Goal: Check status

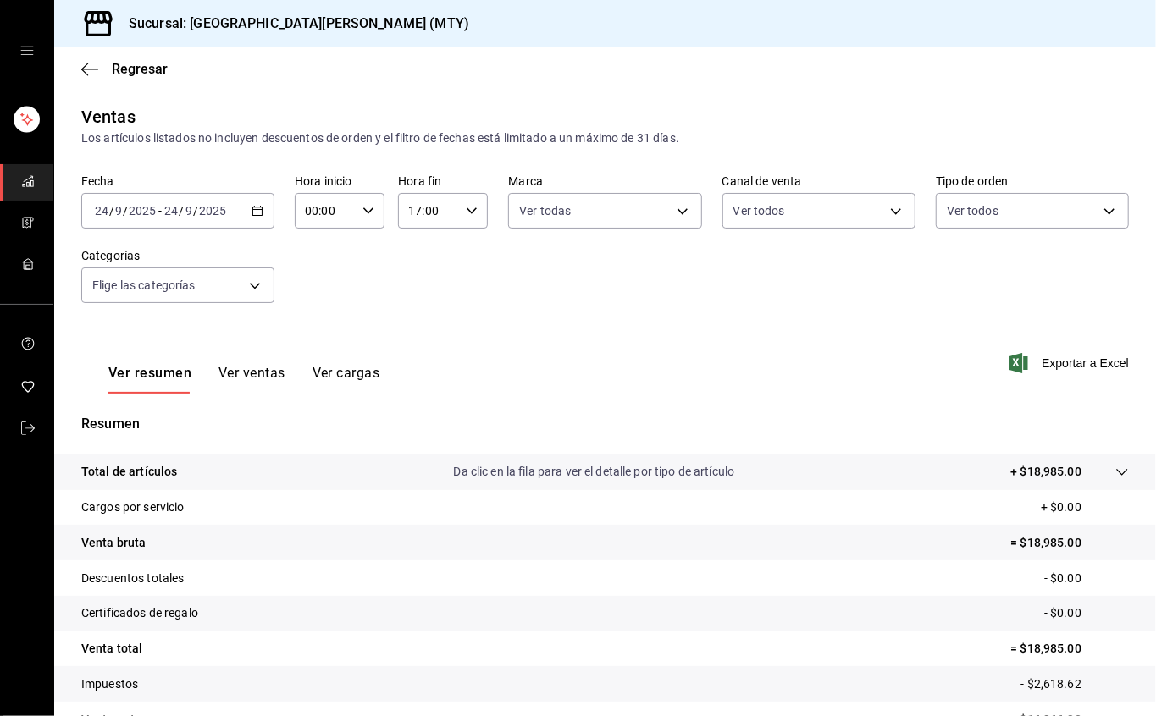
scroll to position [95, 0]
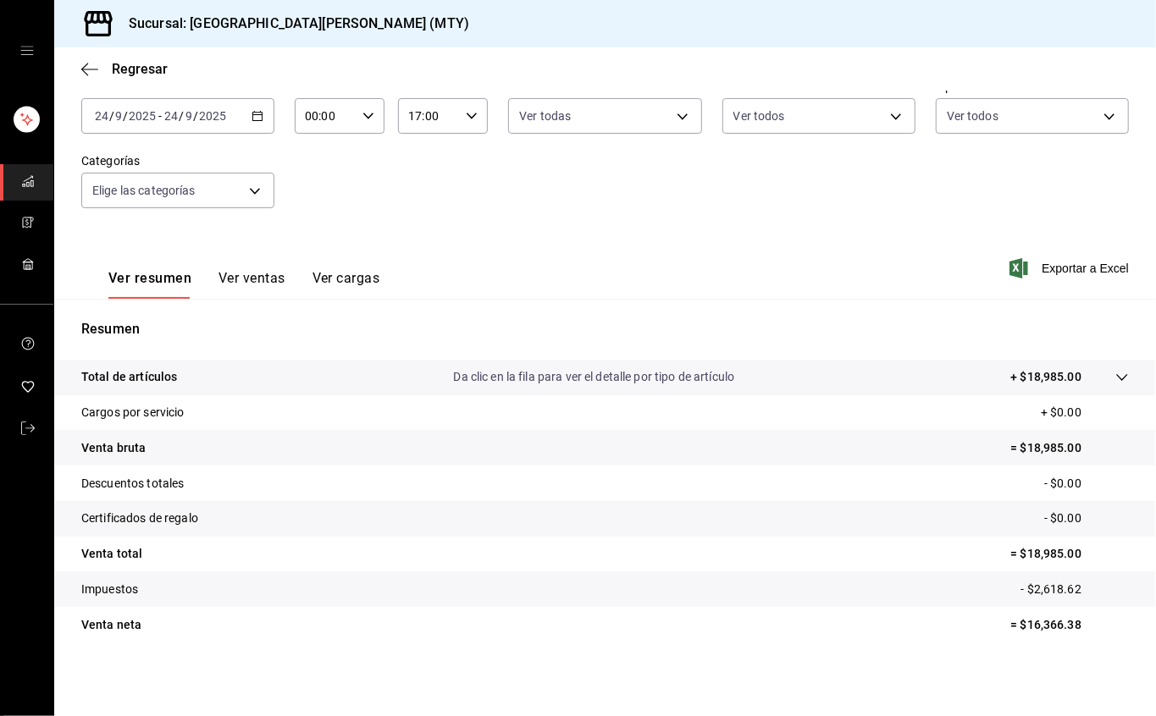
click at [444, 108] on input "17:00" at bounding box center [428, 116] width 61 height 34
click at [414, 252] on font "23" at bounding box center [415, 254] width 14 height 14
click at [452, 244] on button "59" at bounding box center [458, 254] width 37 height 34
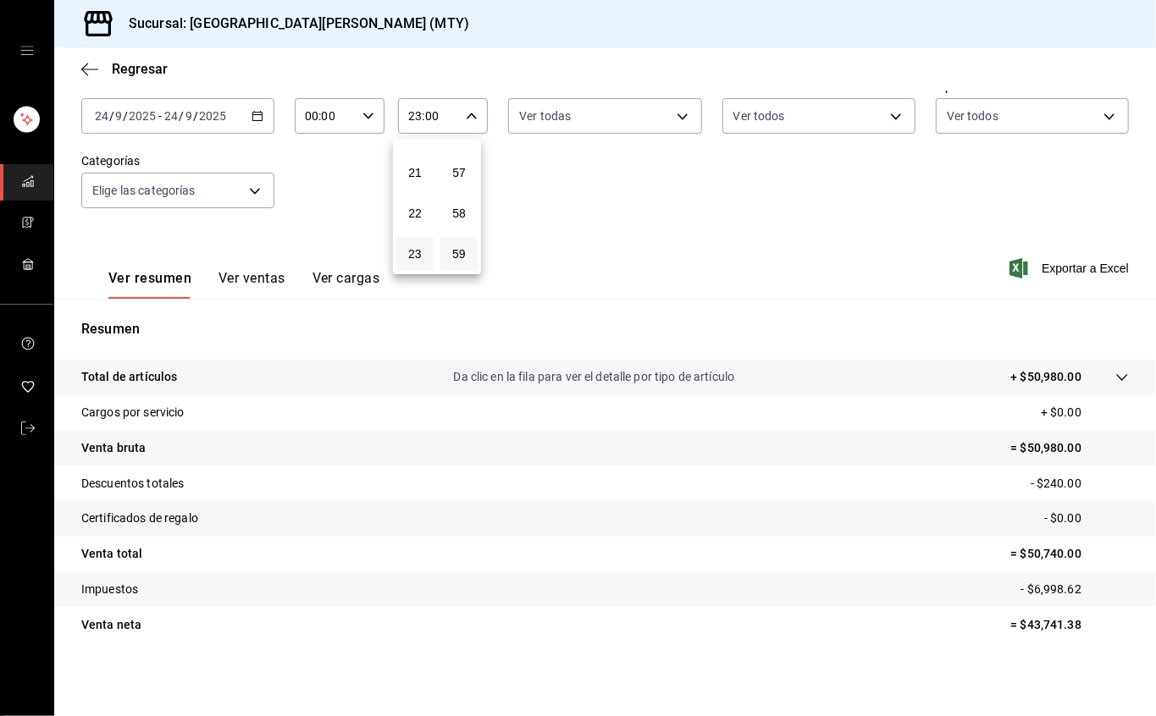
type input "23:59"
drag, startPoint x: 678, startPoint y: 151, endPoint x: 431, endPoint y: 123, distance: 248.0
click at [678, 150] on div at bounding box center [578, 358] width 1156 height 716
click at [414, 120] on input "23:59" at bounding box center [428, 116] width 61 height 34
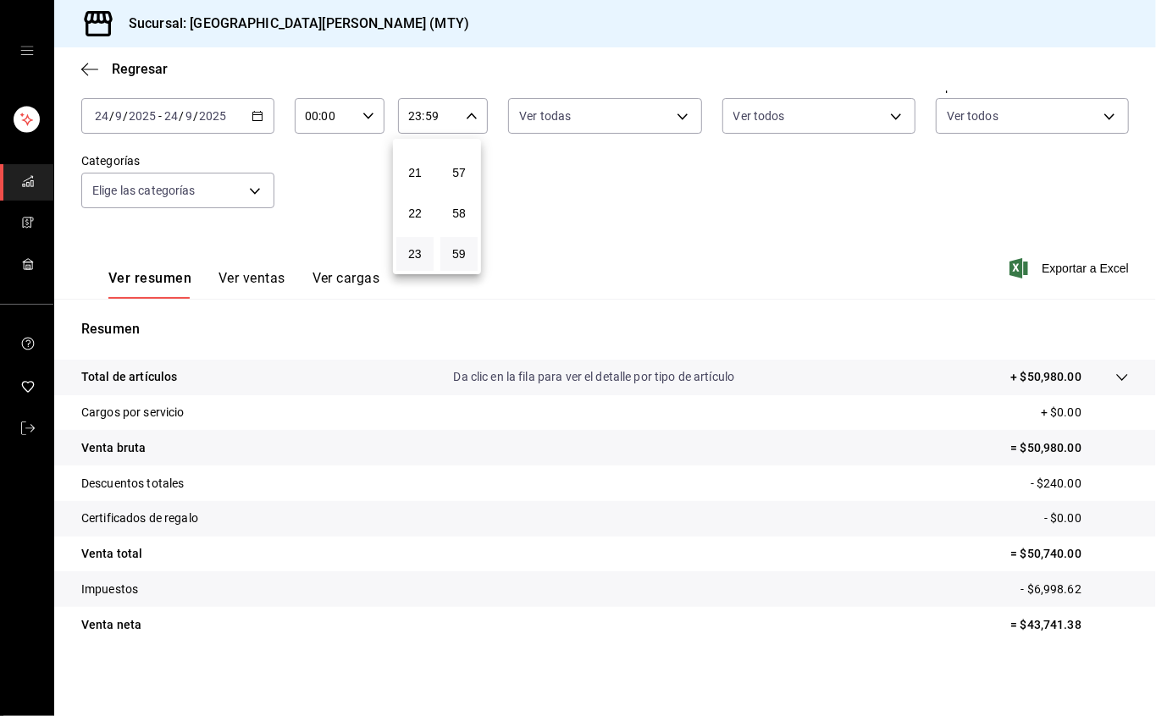
click at [550, 198] on div at bounding box center [578, 358] width 1156 height 716
click at [481, 158] on div "Fecha [DATE] [DATE] - [DATE] [DATE] Hora inicio 00:00 Hora inicio Hora fin 23:5…" at bounding box center [605, 154] width 1048 height 149
drag, startPoint x: 119, startPoint y: 550, endPoint x: 1057, endPoint y: 554, distance: 937.5
click at [1057, 554] on tr "Venta total = $50,740.00" at bounding box center [605, 555] width 1102 height 36
